Goal: Task Accomplishment & Management: Manage account settings

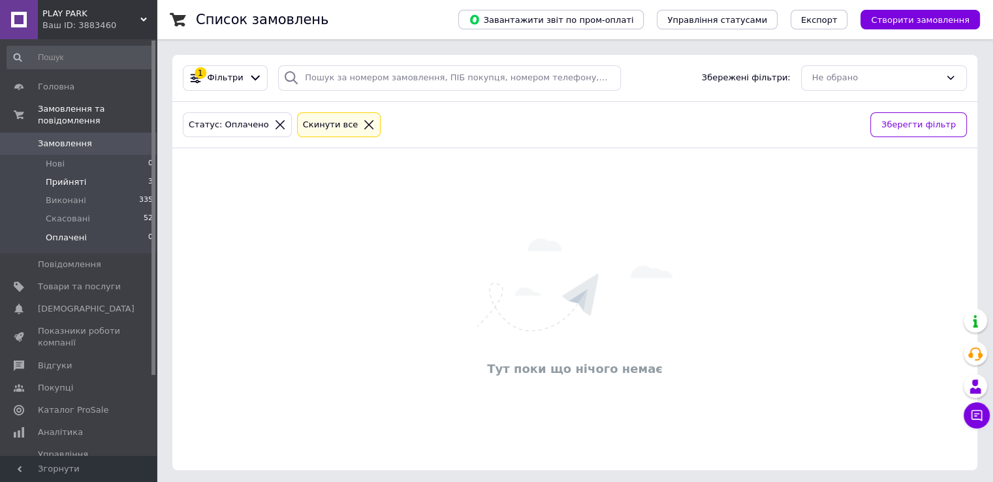
click at [84, 173] on li "Прийняті 3" at bounding box center [80, 182] width 161 height 18
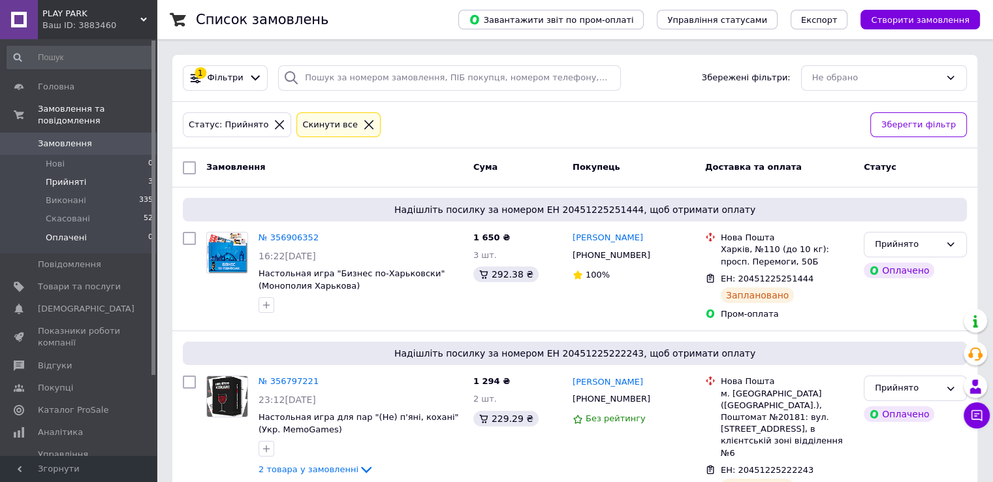
click at [86, 229] on li "Оплачені 0" at bounding box center [80, 241] width 161 height 25
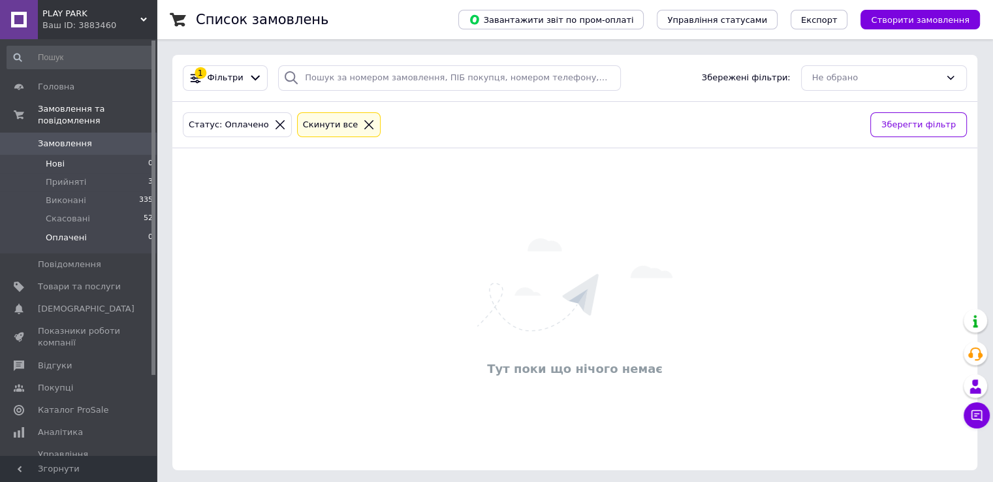
click at [69, 155] on li "Нові 0" at bounding box center [80, 164] width 161 height 18
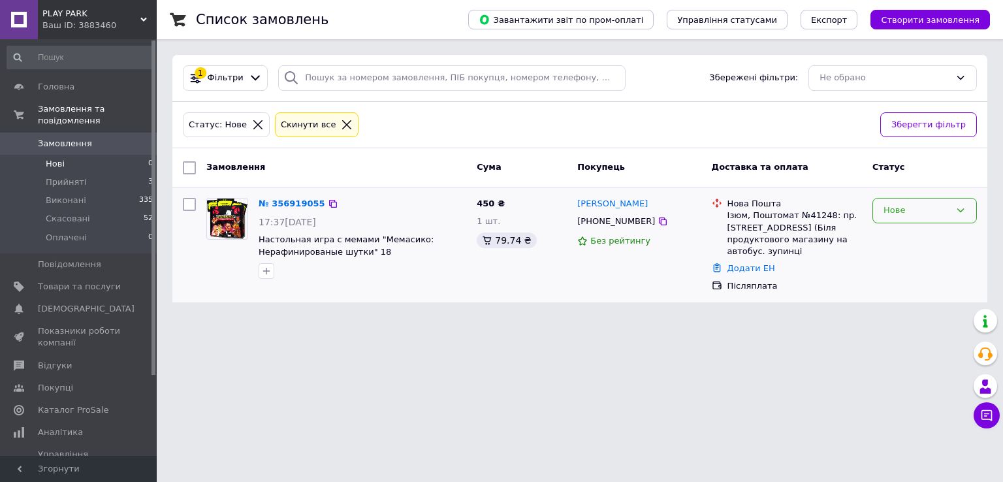
click at [925, 212] on div "Нове" at bounding box center [917, 211] width 67 height 14
click at [921, 236] on li "Прийнято" at bounding box center [924, 238] width 103 height 24
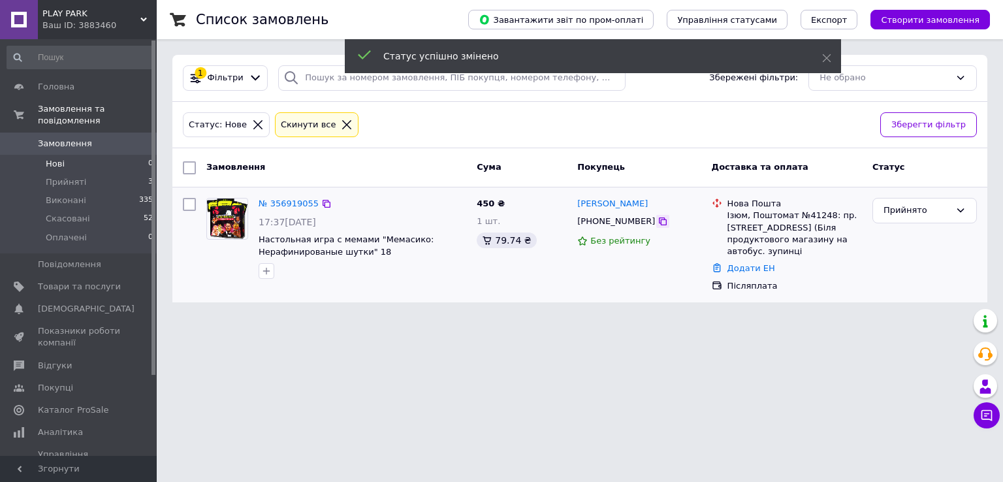
click at [658, 220] on icon at bounding box center [663, 221] width 10 height 10
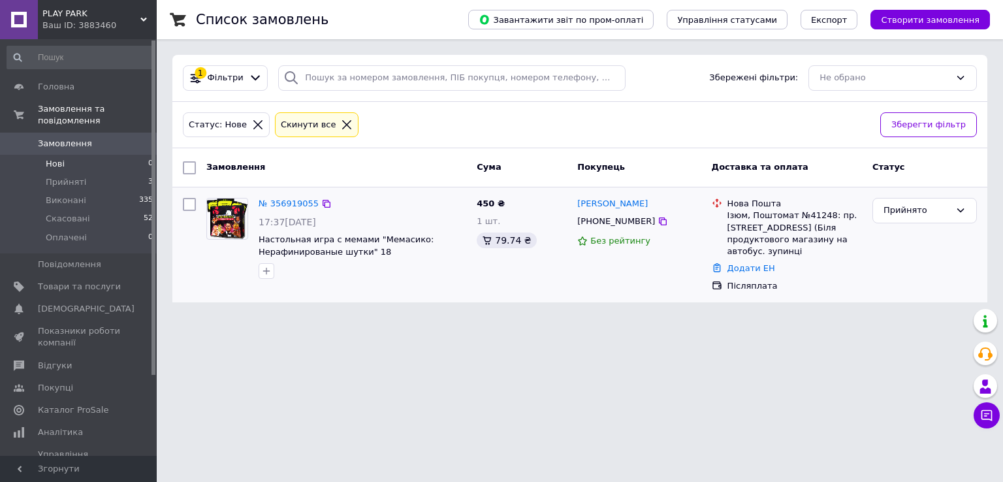
drag, startPoint x: 654, startPoint y: 203, endPoint x: 576, endPoint y: 204, distance: 78.4
click at [576, 204] on div "[PERSON_NAME]" at bounding box center [639, 204] width 126 height 15
copy link "[PERSON_NAME]"
click at [815, 213] on div "Ізюм, Поштомат №41248: пр. [STREET_ADDRESS] (Біля продуктового магазину на авто…" at bounding box center [795, 234] width 135 height 48
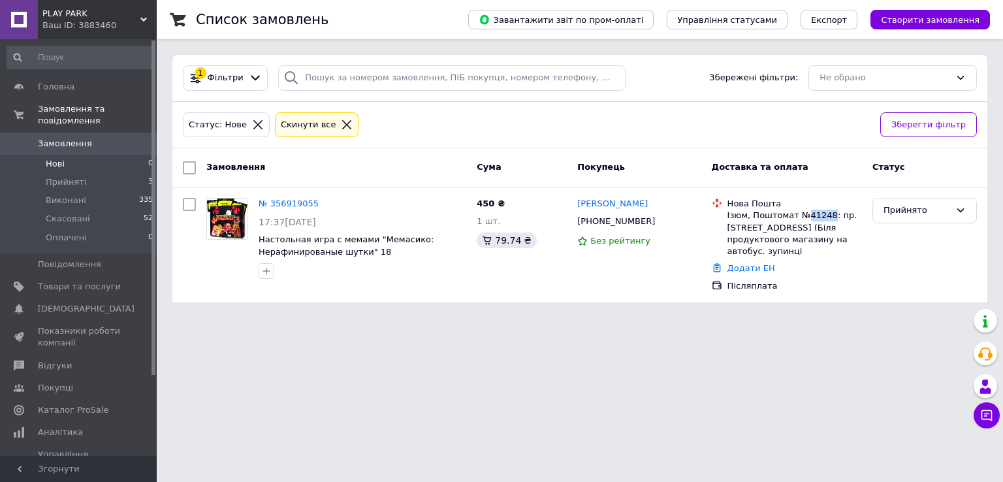
copy div "41248"
click at [114, 229] on li "Оплачені 0" at bounding box center [80, 241] width 161 height 25
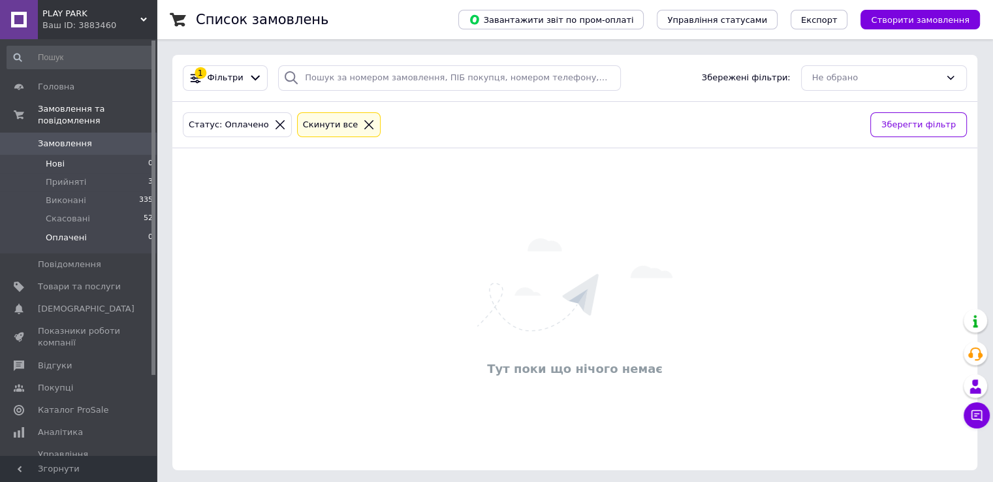
click at [91, 155] on li "Нові 0" at bounding box center [80, 164] width 161 height 18
click at [82, 173] on li "Прийняті 3" at bounding box center [80, 182] width 161 height 18
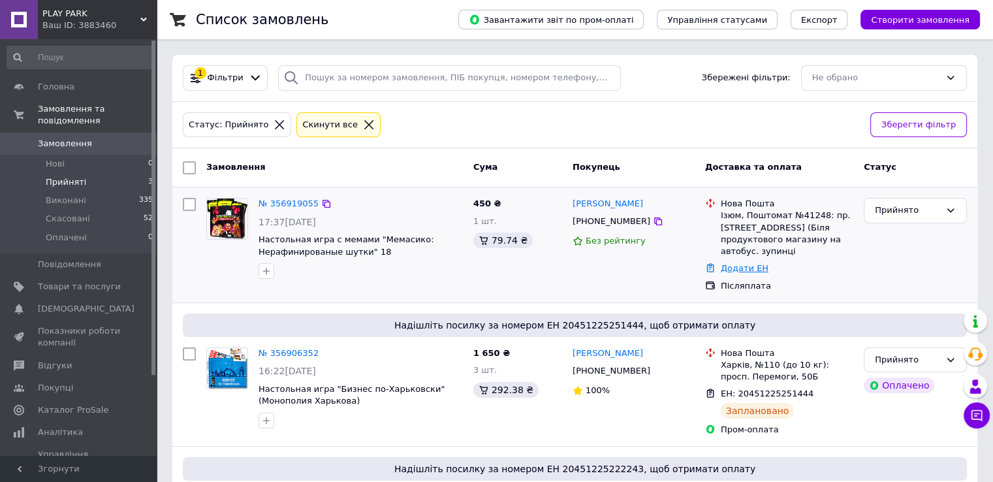
click at [734, 266] on link "Додати ЕН" at bounding box center [745, 268] width 48 height 10
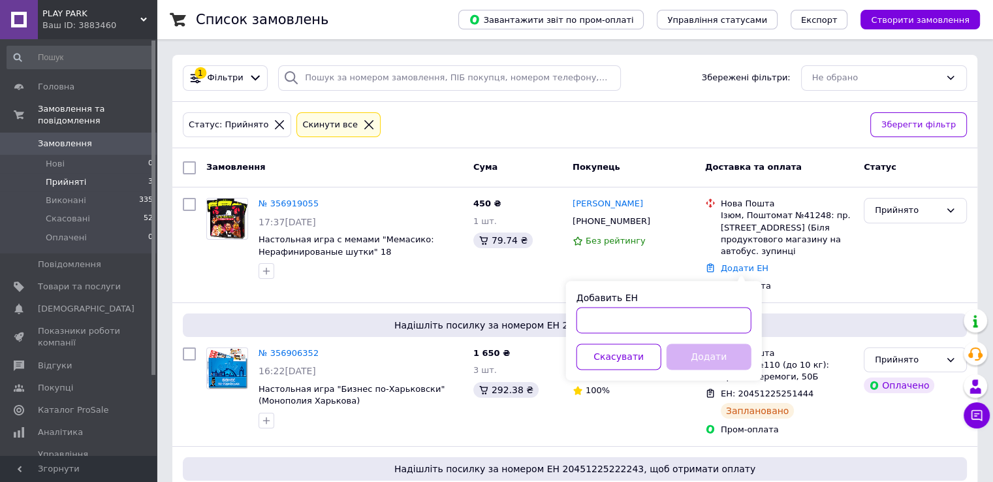
click at [652, 313] on input "Добавить ЕН" at bounding box center [664, 320] width 175 height 26
paste input "20451225344125"
type input "20451225344125"
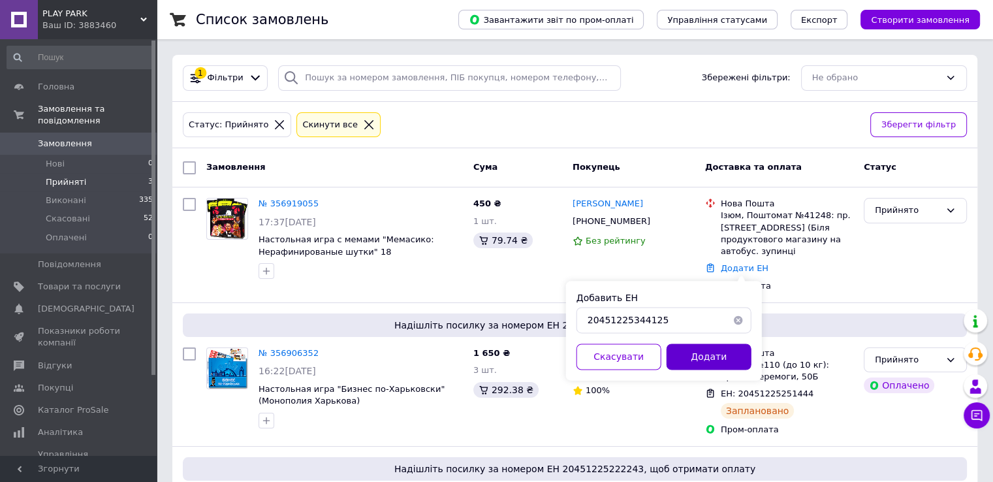
click at [697, 359] on button "Додати" at bounding box center [709, 357] width 85 height 26
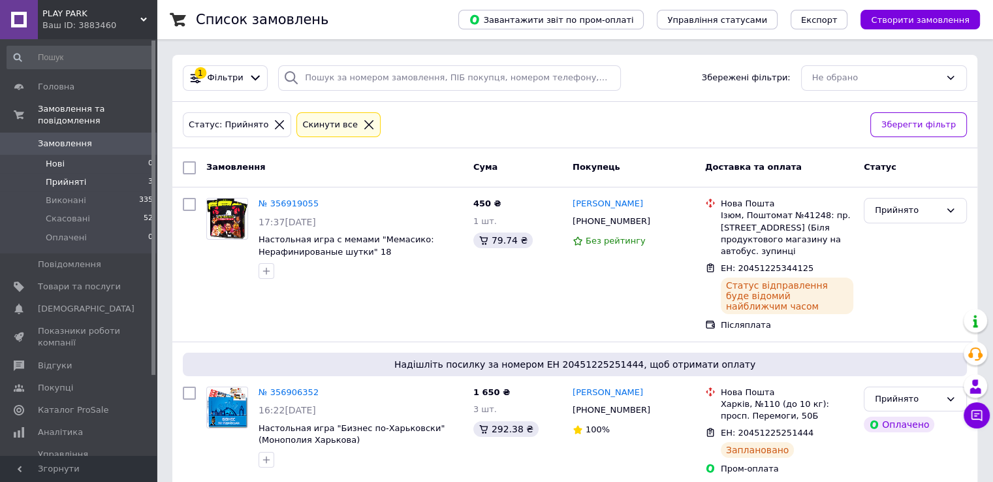
click at [84, 155] on li "Нові 0" at bounding box center [80, 164] width 161 height 18
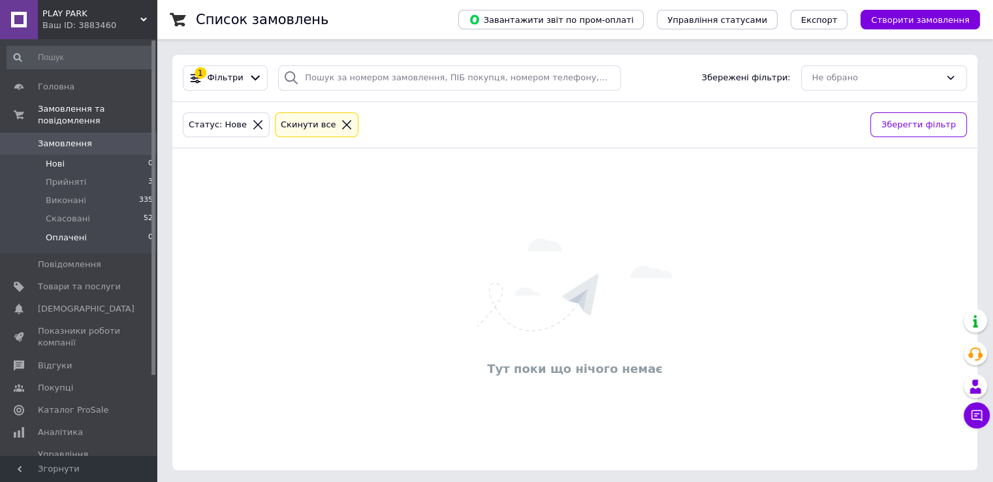
click at [83, 229] on li "Оплачені 0" at bounding box center [80, 241] width 161 height 25
click at [80, 176] on span "Прийняті" at bounding box center [66, 182] width 40 height 12
